Goal: Task Accomplishment & Management: Manage account settings

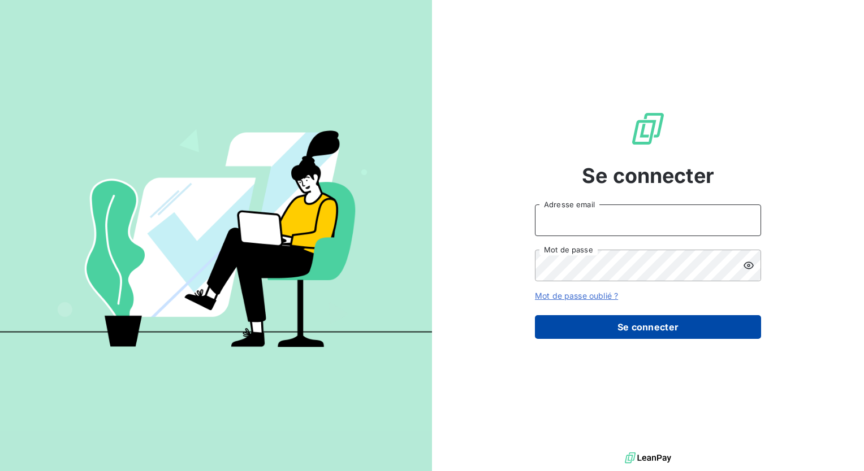
type input "[EMAIL_ADDRESS][DOMAIN_NAME]"
click at [574, 322] on button "Se connecter" at bounding box center [648, 327] width 226 height 24
click at [592, 334] on button "Se connecter" at bounding box center [648, 327] width 226 height 24
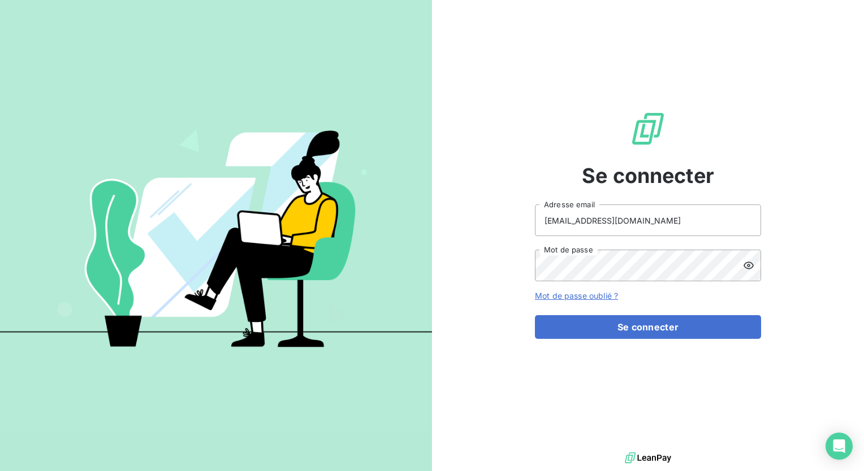
click at [755, 263] on div at bounding box center [752, 266] width 18 height 32
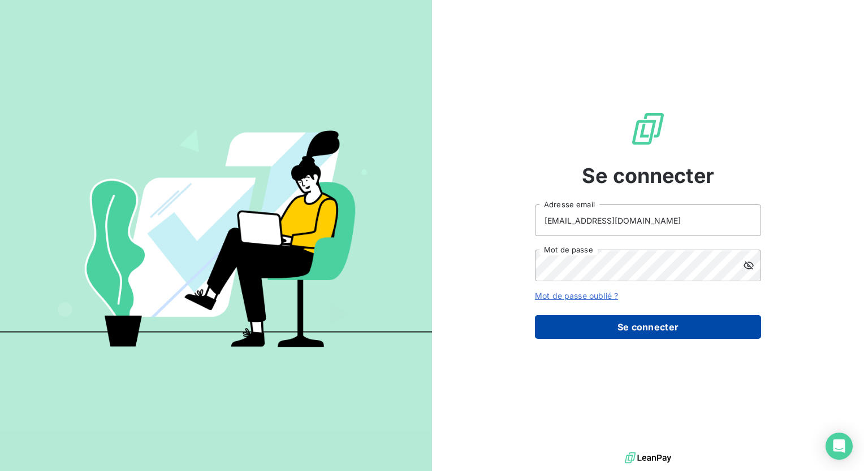
click at [663, 329] on button "Se connecter" at bounding box center [648, 327] width 226 height 24
drag, startPoint x: 642, startPoint y: 325, endPoint x: 635, endPoint y: 320, distance: 8.5
click at [641, 325] on button "Se connecter" at bounding box center [648, 327] width 226 height 24
type input "[EMAIL_ADDRESS][DOMAIN_NAME]"
click at [595, 334] on button "Se connecter" at bounding box center [648, 327] width 226 height 24
